Goal: Task Accomplishment & Management: Manage account settings

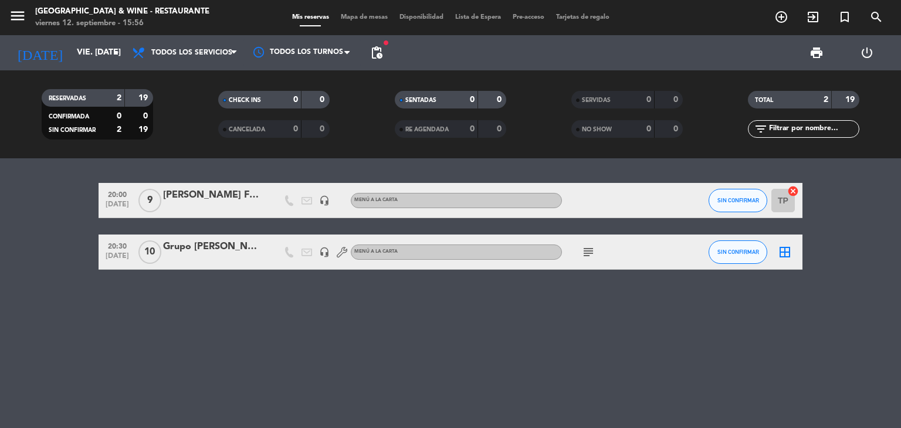
click at [71, 46] on input "vie. [DATE]" at bounding box center [126, 52] width 111 height 21
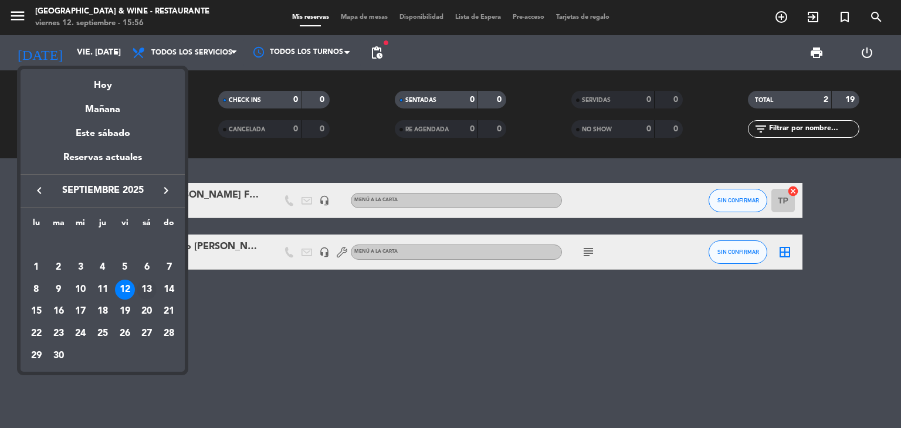
click at [151, 289] on div "13" at bounding box center [147, 290] width 20 height 20
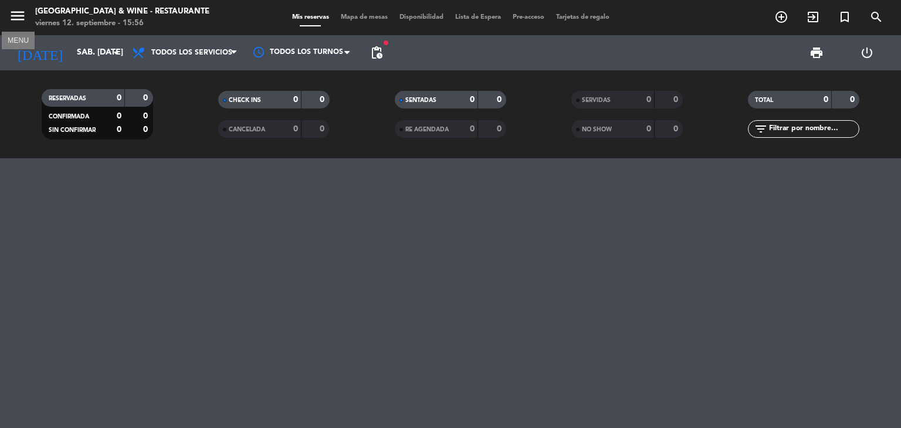
click at [15, 18] on icon "menu" at bounding box center [18, 16] width 18 height 18
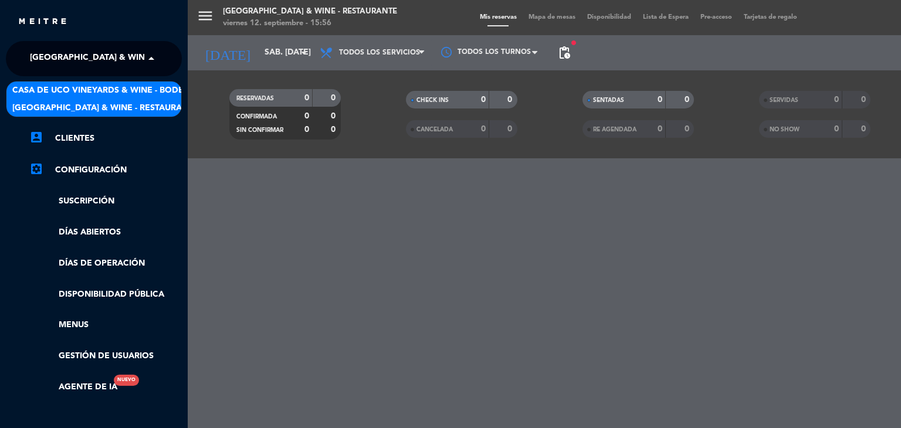
drag, startPoint x: 93, startPoint y: 55, endPoint x: 108, endPoint y: 88, distance: 36.5
click at [108, 76] on ng-select "× [GEOGRAPHIC_DATA] & Wine - Restaurante × [GEOGRAPHIC_DATA] & Wine - Bodega [G…" at bounding box center [94, 58] width 176 height 35
click at [108, 88] on span "Casa de Uco Vineyards & Wine - Bodega" at bounding box center [104, 90] width 184 height 13
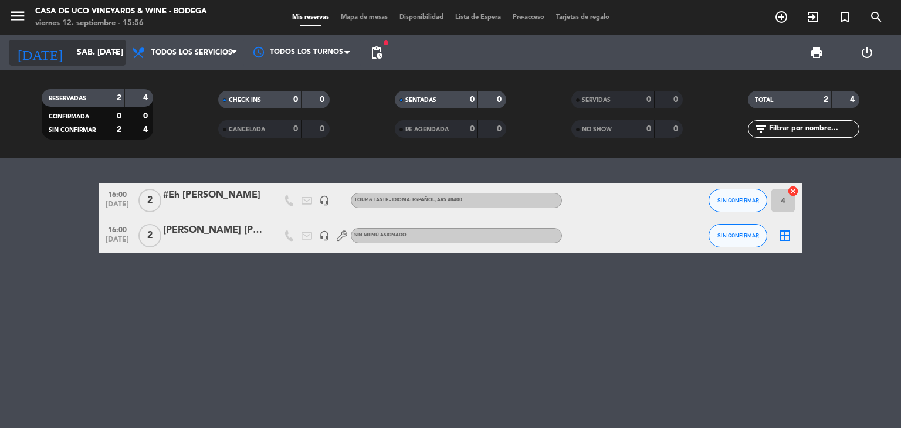
click at [93, 53] on input "sáb. [DATE]" at bounding box center [126, 52] width 111 height 21
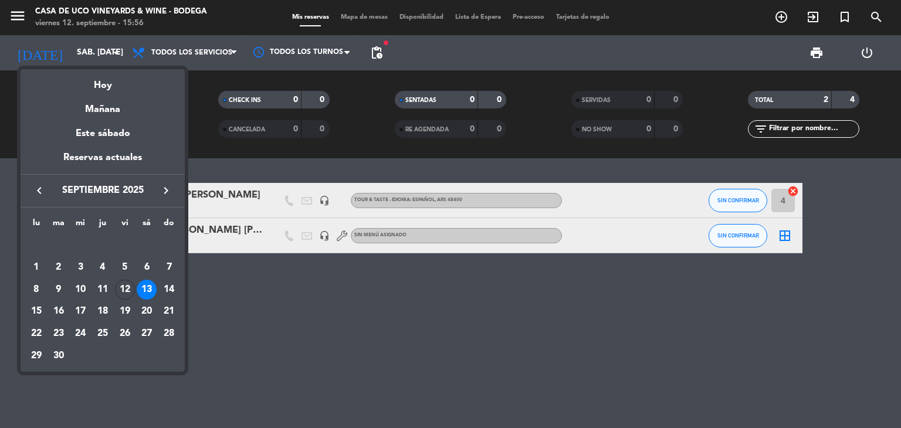
click at [267, 291] on div at bounding box center [450, 214] width 901 height 428
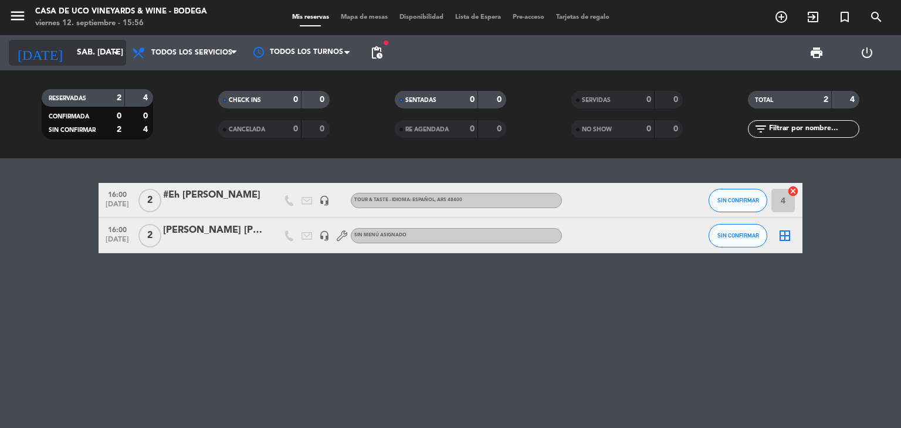
click at [79, 52] on input "sáb. [DATE]" at bounding box center [126, 52] width 111 height 21
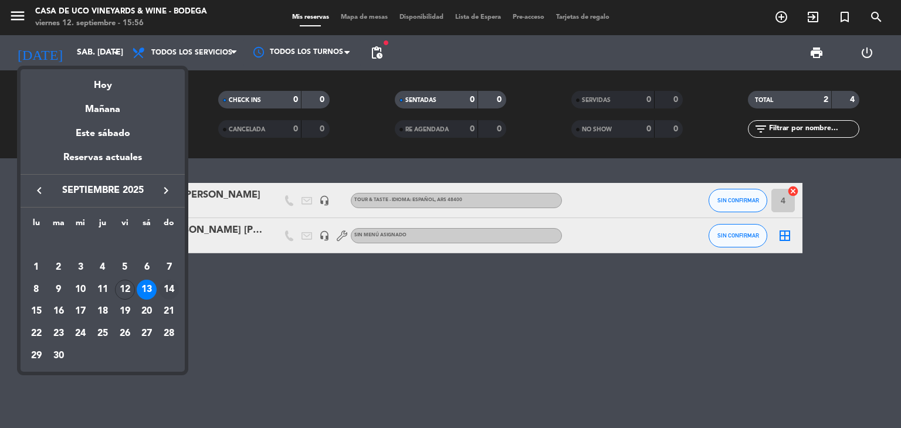
click at [167, 287] on div "14" at bounding box center [169, 290] width 20 height 20
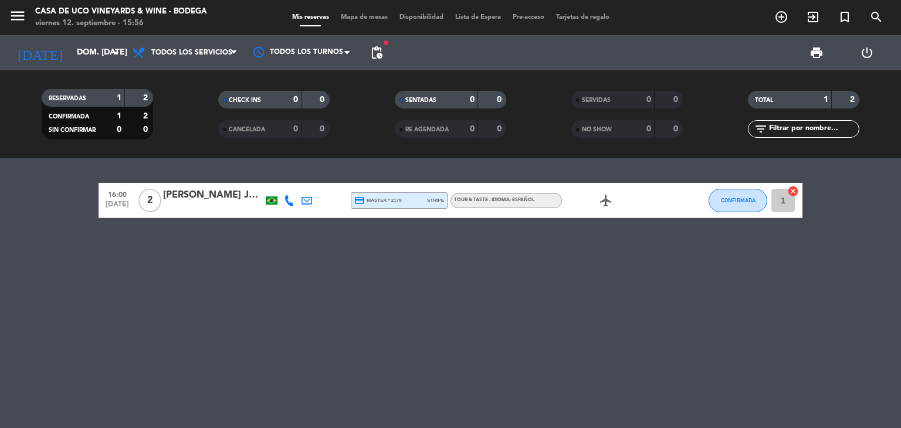
click at [608, 205] on icon "airplanemode_active" at bounding box center [606, 200] width 14 height 14
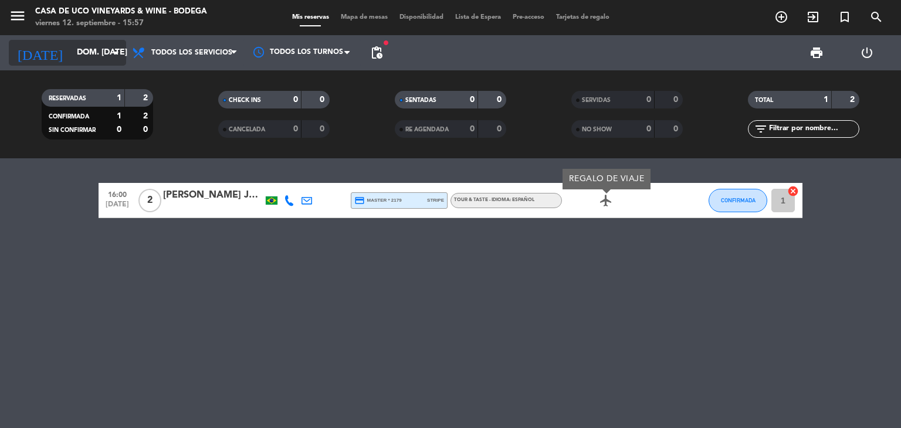
click at [84, 57] on input "dom. [DATE]" at bounding box center [126, 52] width 111 height 21
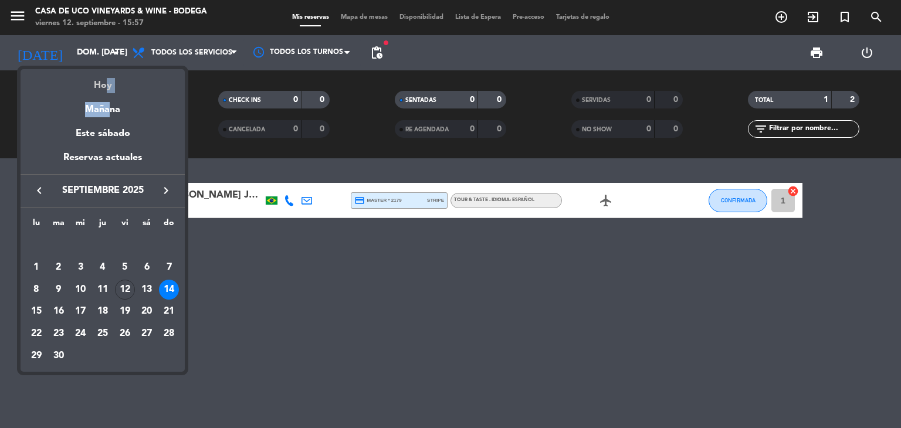
drag, startPoint x: 106, startPoint y: 97, endPoint x: 101, endPoint y: 81, distance: 15.9
click at [101, 81] on div "semana que viene esta semana semana previa misma semana del año anterior Hoy Ma…" at bounding box center [103, 138] width 164 height 138
click at [101, 81] on div "Hoy" at bounding box center [103, 81] width 164 height 24
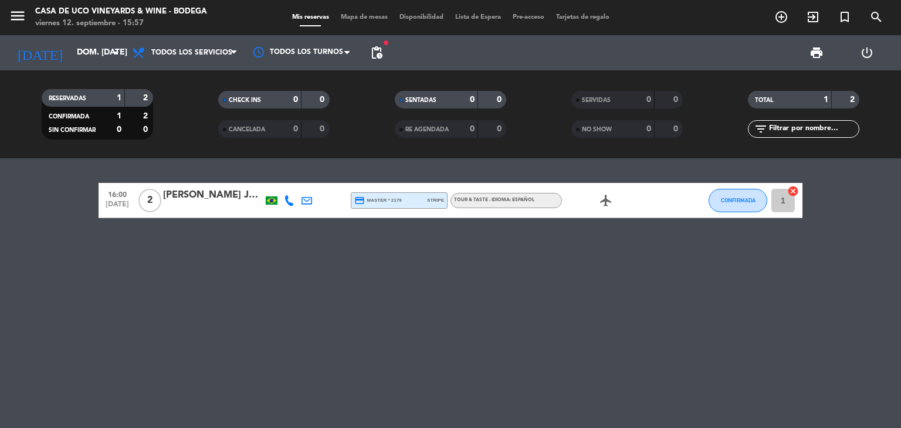
type input "vie. [DATE]"
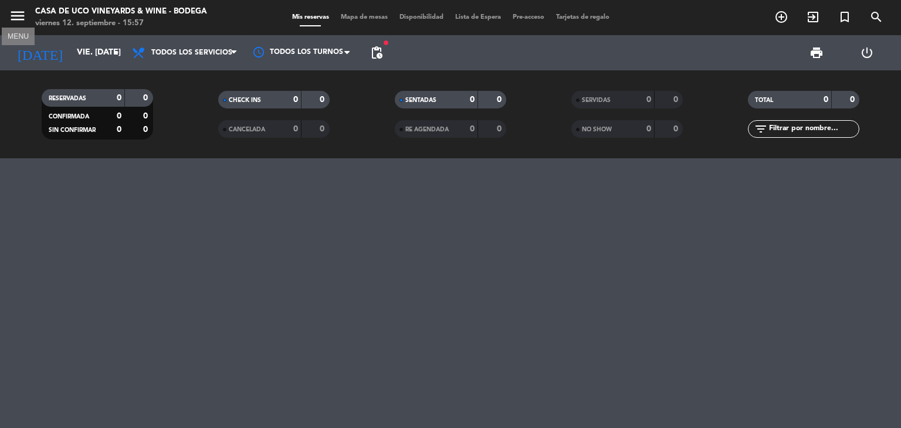
click at [21, 9] on icon "menu" at bounding box center [18, 16] width 18 height 18
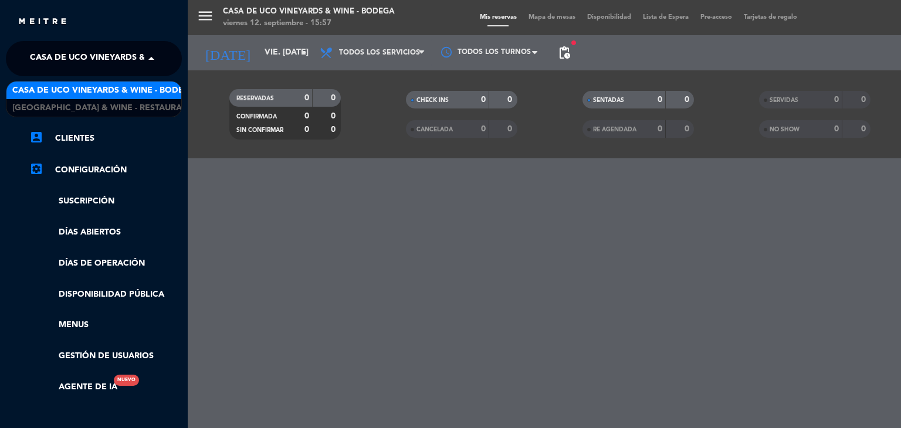
click at [74, 68] on span "Casa de Uco Vineyards & Wine - Bodega" at bounding box center [122, 58] width 184 height 25
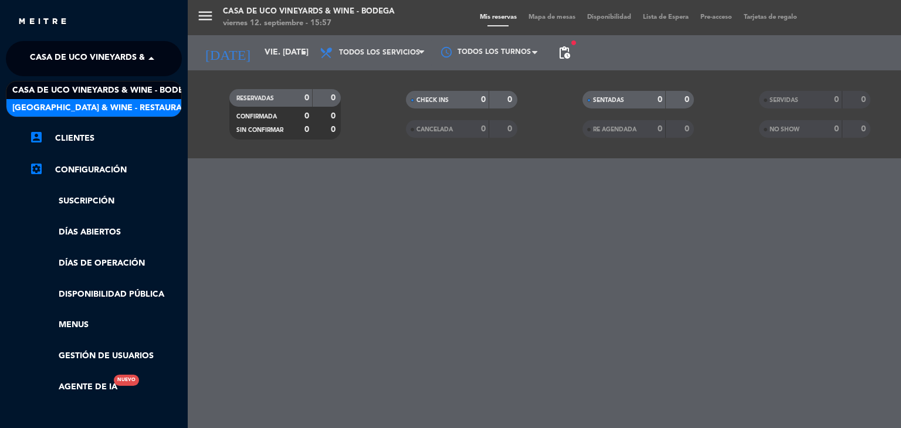
click at [88, 101] on span "[GEOGRAPHIC_DATA] & Wine - Restaurante" at bounding box center [105, 107] width 186 height 13
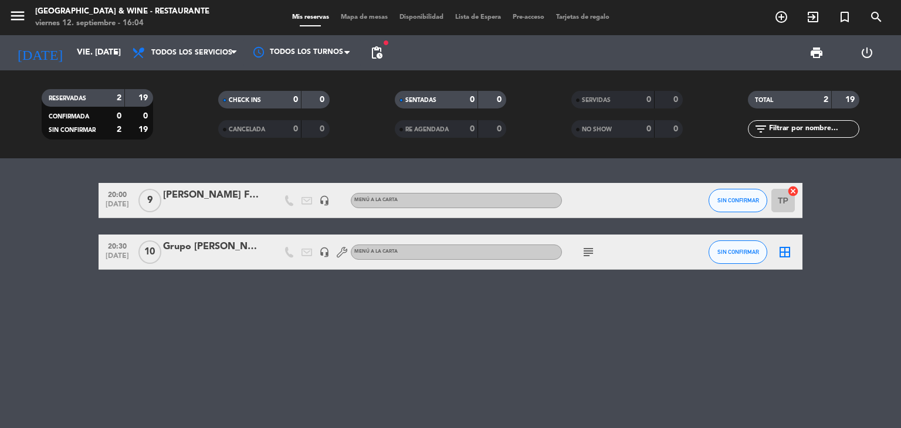
click at [371, 43] on span "pending_actions" at bounding box center [376, 52] width 23 height 23
click at [378, 53] on span "pending_actions" at bounding box center [376, 53] width 14 height 14
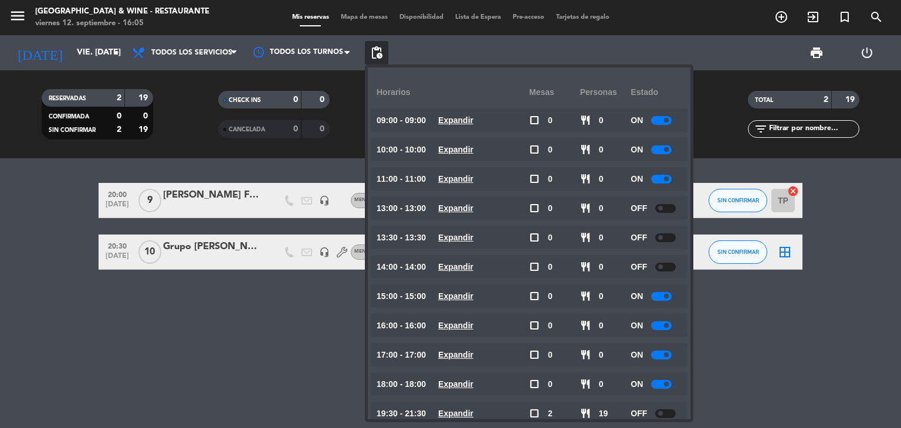
click at [844, 331] on div "20:00 [DEMOGRAPHIC_DATA] 9 [PERSON_NAME] Family headset_mic MENÚ A LA CARTA SIN…" at bounding box center [450, 293] width 901 height 270
